Goal: Download file/media

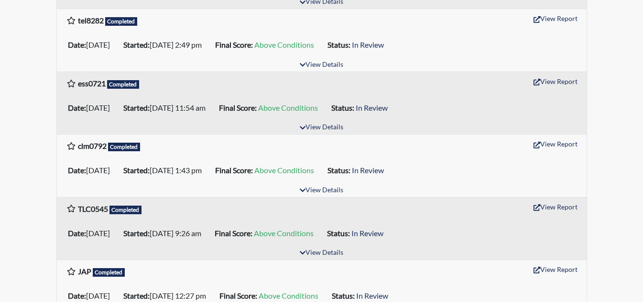
scroll to position [625, 0]
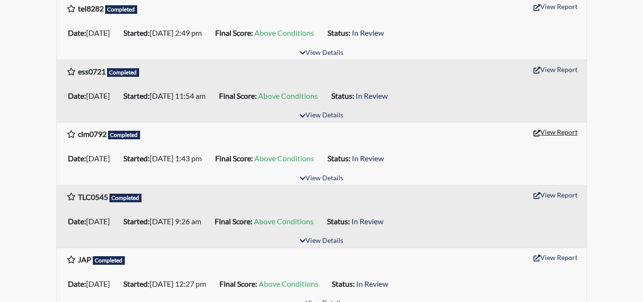
click at [560, 126] on button "View Report" at bounding box center [555, 132] width 53 height 15
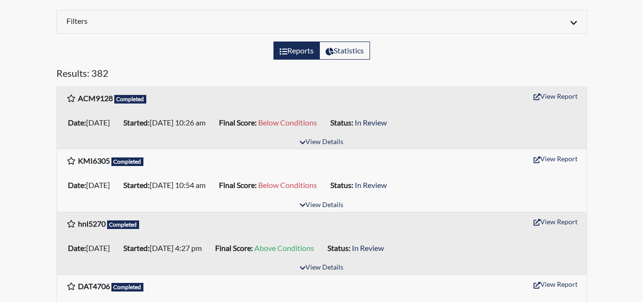
scroll to position [0, 0]
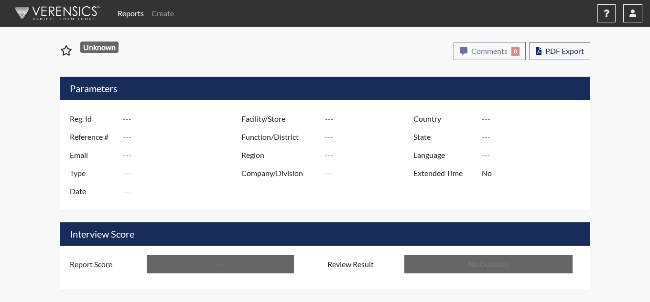
type input "clm0792"
type input "48796"
type input "[EMAIL_ADDRESS][DOMAIN_NAME]"
type input "Corrections Pre-Employment"
type input "[DATE]"
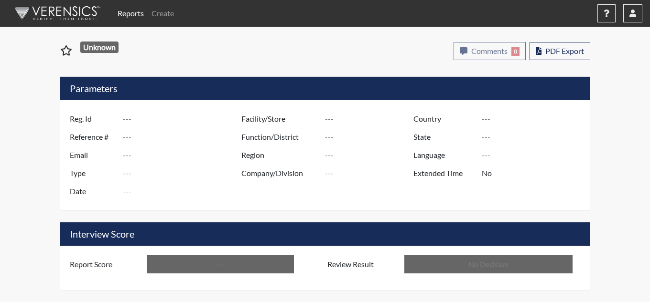
type input "[PERSON_NAME]"
type input "[GEOGRAPHIC_DATA]"
type input "[US_STATE]"
type input "English"
type input "Above Conditions"
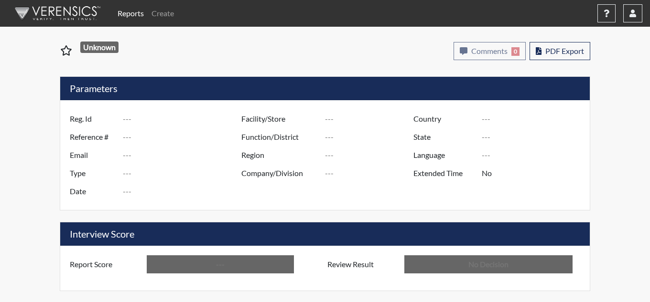
type input "In Review"
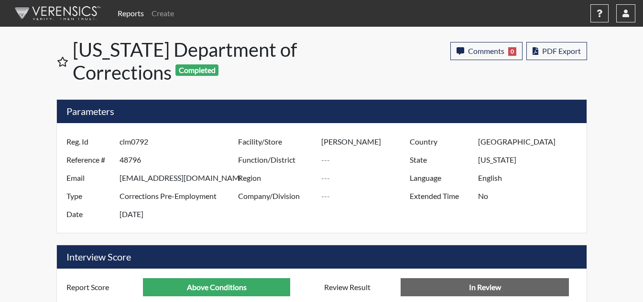
scroll to position [159, 397]
click at [559, 53] on span "PDF Export" at bounding box center [561, 50] width 39 height 9
